Goal: Task Accomplishment & Management: Complete application form

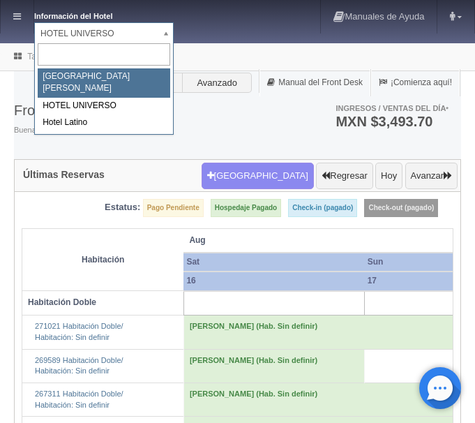
select select "357"
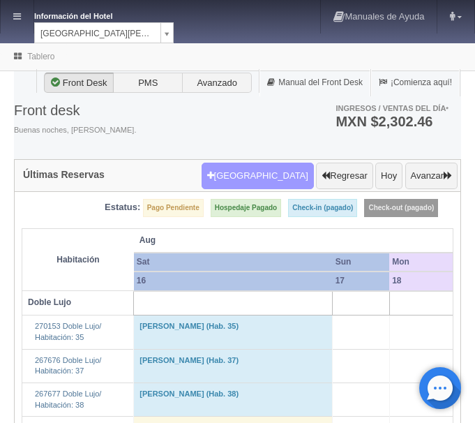
click at [278, 175] on button "Nueva Reserva" at bounding box center [258, 176] width 112 height 27
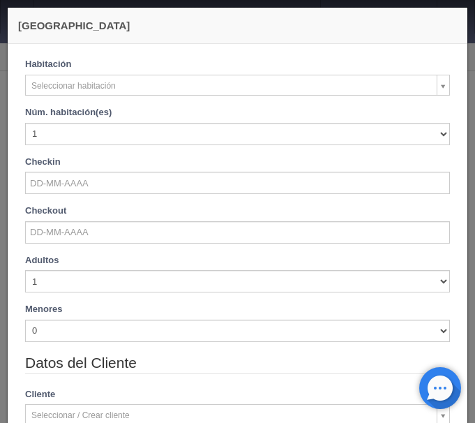
checkbox input "false"
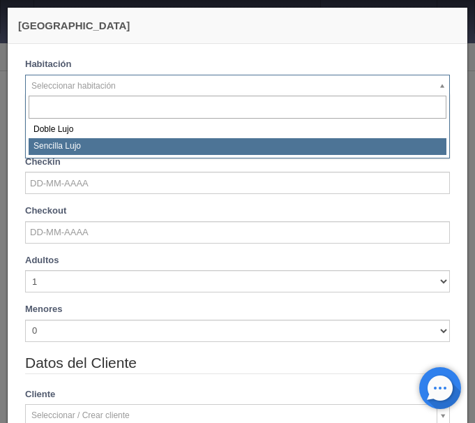
select select "576"
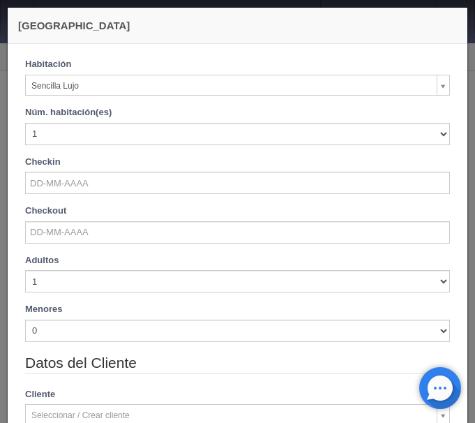
checkbox input "false"
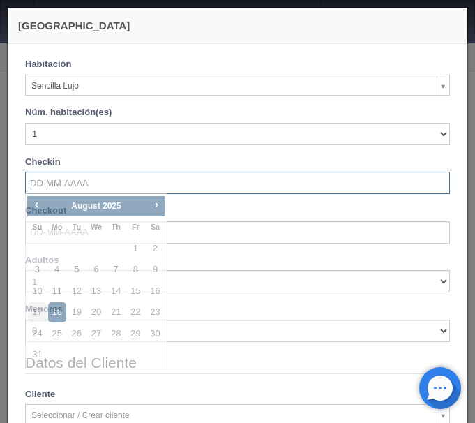
click at [236, 186] on input "text" at bounding box center [237, 183] width 425 height 22
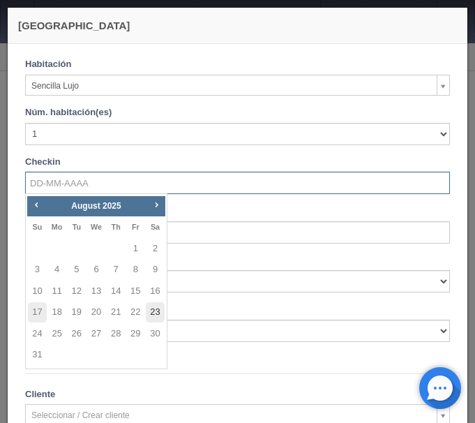
click at [156, 312] on link "23" at bounding box center [155, 312] width 18 height 20
type input "[DATE]"
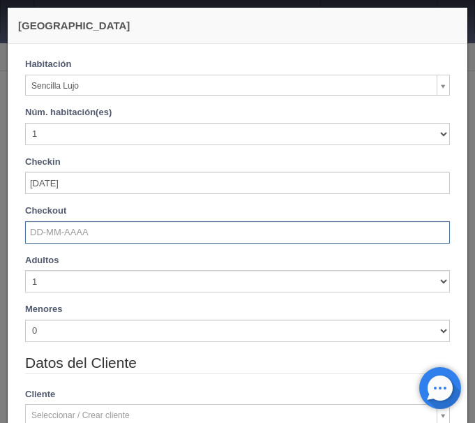
click at [137, 228] on input "text" at bounding box center [237, 232] width 425 height 22
checkbox input "false"
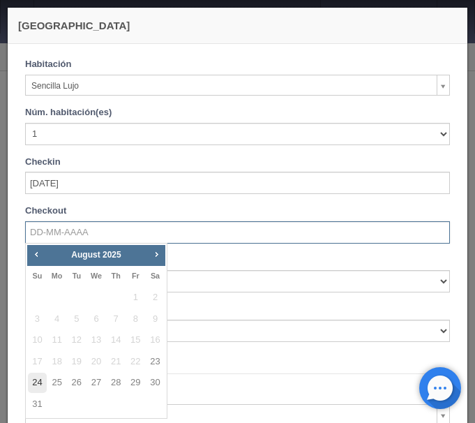
click at [38, 380] on link "24" at bounding box center [37, 382] width 18 height 20
type input "[DATE]"
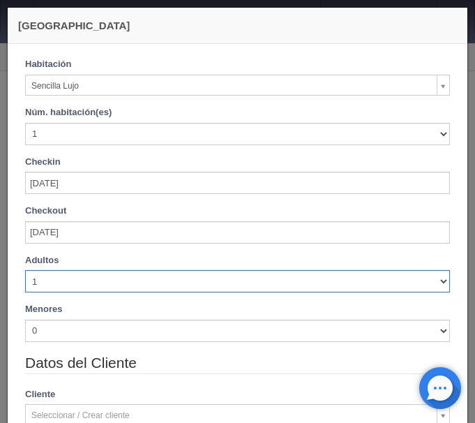
click at [25, 270] on select "1 2 3 4 5 6 7 8 9 10" at bounding box center [237, 281] width 425 height 22
checkbox input "false"
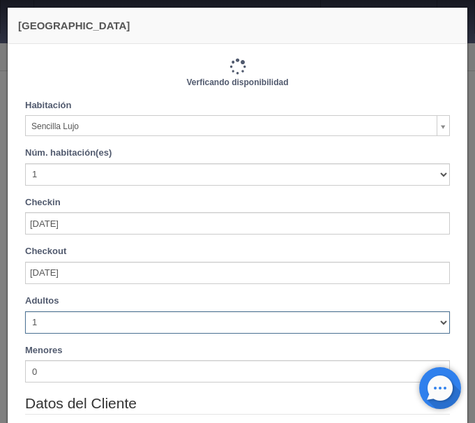
type input "1150.00"
checkbox input "false"
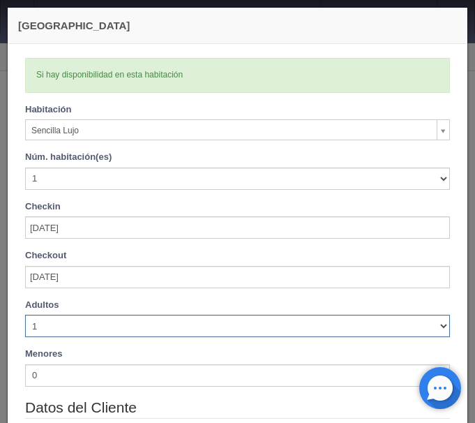
select select "2"
click option "2" at bounding box center [0, 0] width 0 height 0
checkbox input "false"
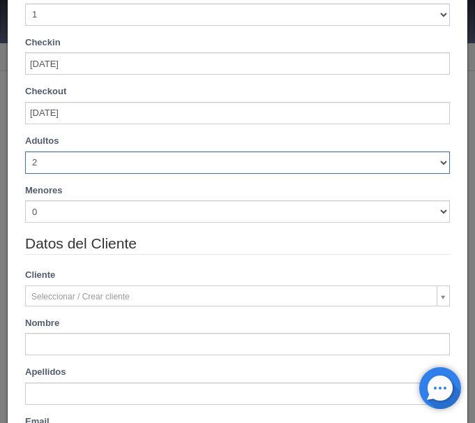
type input "1150.00"
checkbox input "false"
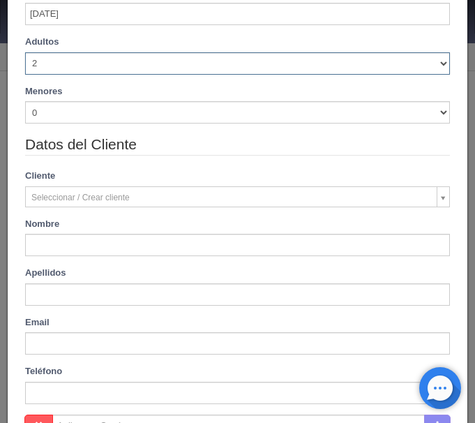
scroll to position [297, 0]
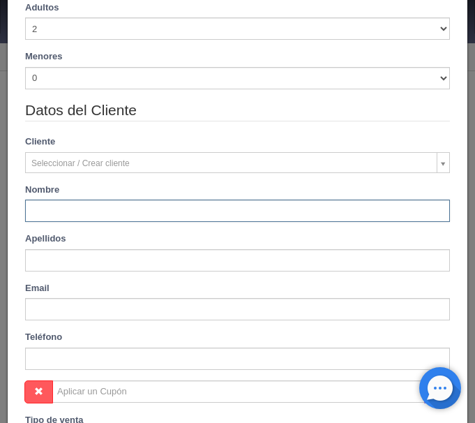
click at [107, 210] on input "text" at bounding box center [237, 210] width 425 height 22
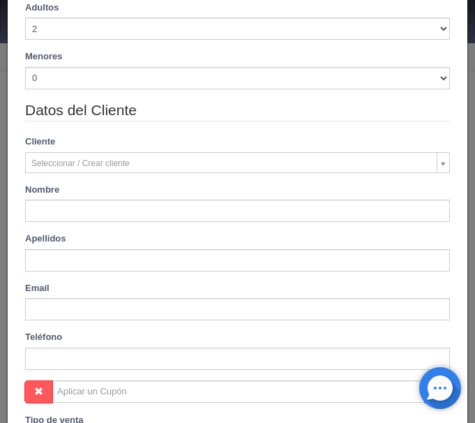
type input "[PERSON_NAME]"
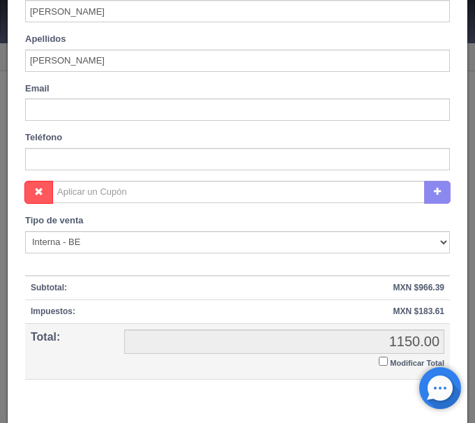
scroll to position [568, 0]
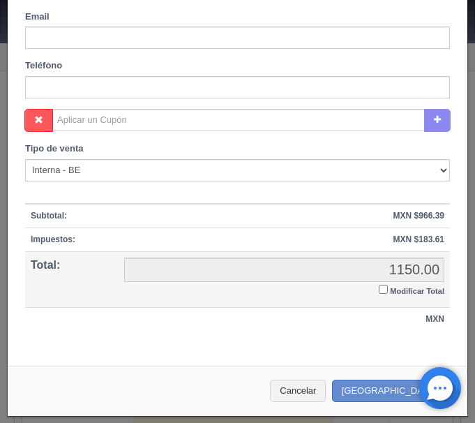
click at [383, 289] on input "Modificar Total" at bounding box center [383, 289] width 9 height 9
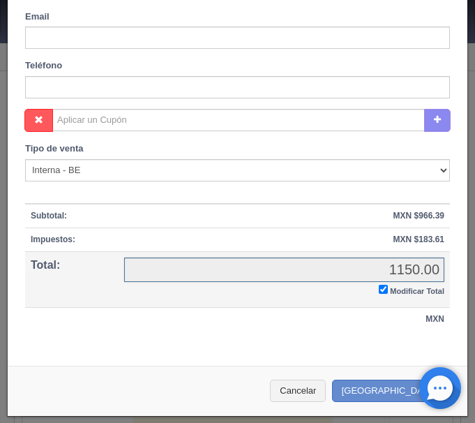
checkbox input "true"
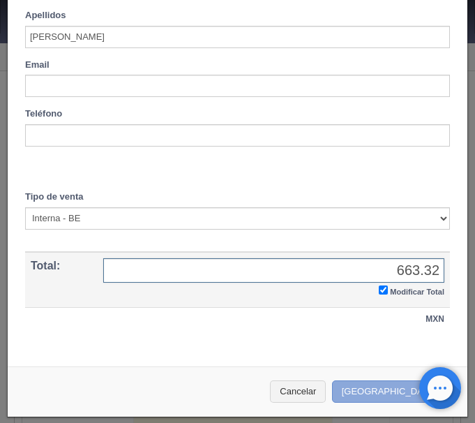
type input "663.32"
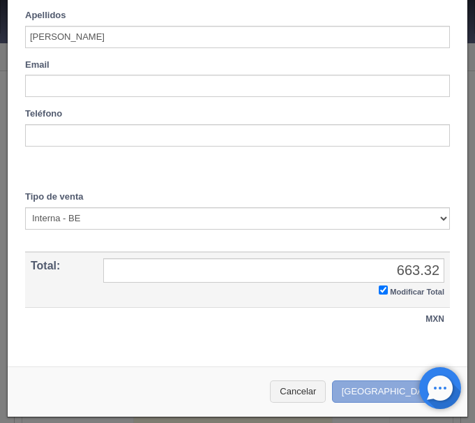
click at [401, 389] on button "Crear Reserva" at bounding box center [392, 391] width 121 height 23
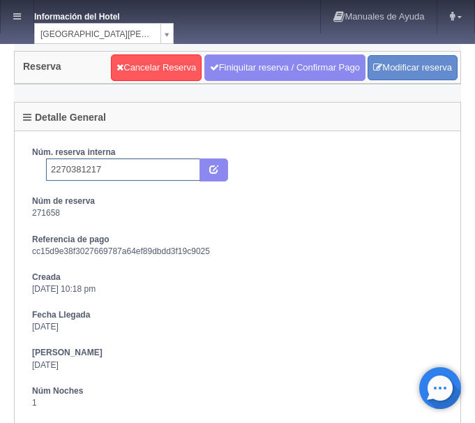
click at [137, 175] on input "2270381217" at bounding box center [123, 169] width 154 height 22
type input "2270381217 Expedia"
click at [211, 170] on icon "submit" at bounding box center [213, 168] width 9 height 9
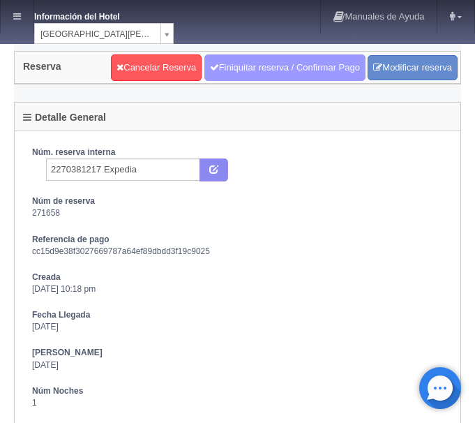
click at [288, 68] on link "Finiquitar reserva / Confirmar Pago" at bounding box center [284, 67] width 161 height 27
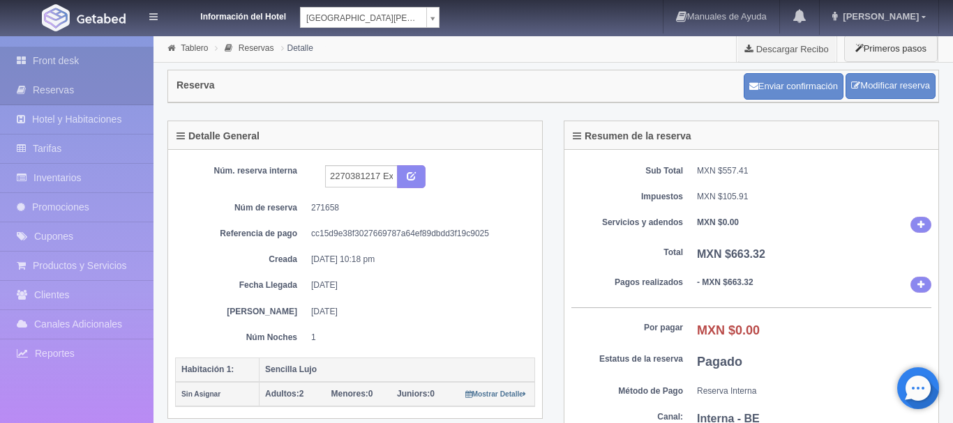
click at [118, 58] on link "Front desk" at bounding box center [76, 61] width 153 height 29
